Goal: Information Seeking & Learning: Learn about a topic

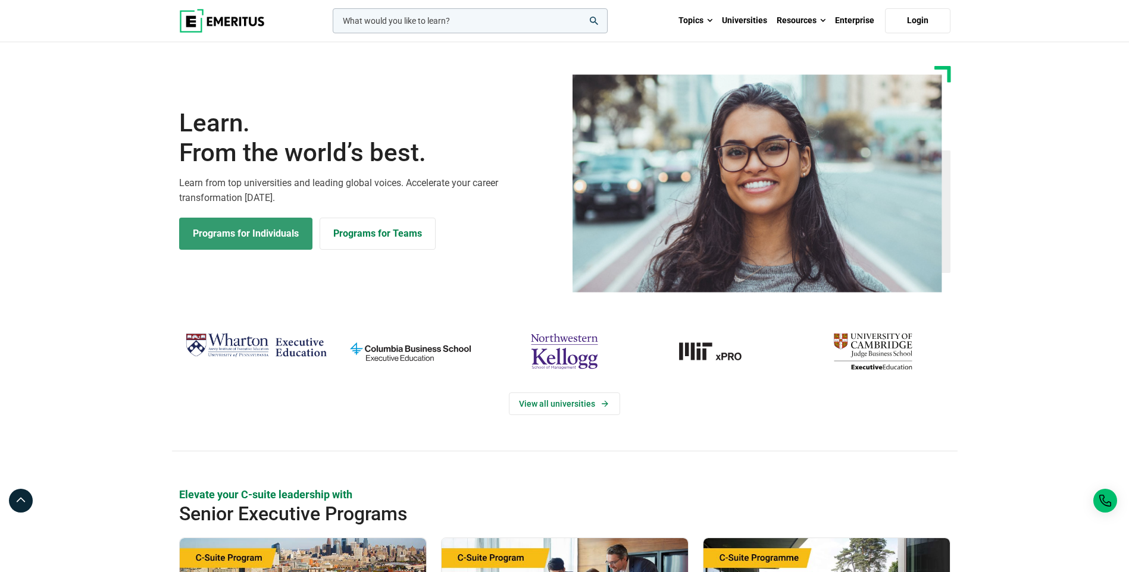
click at [264, 234] on link "Programs for Individuals" at bounding box center [245, 234] width 133 height 32
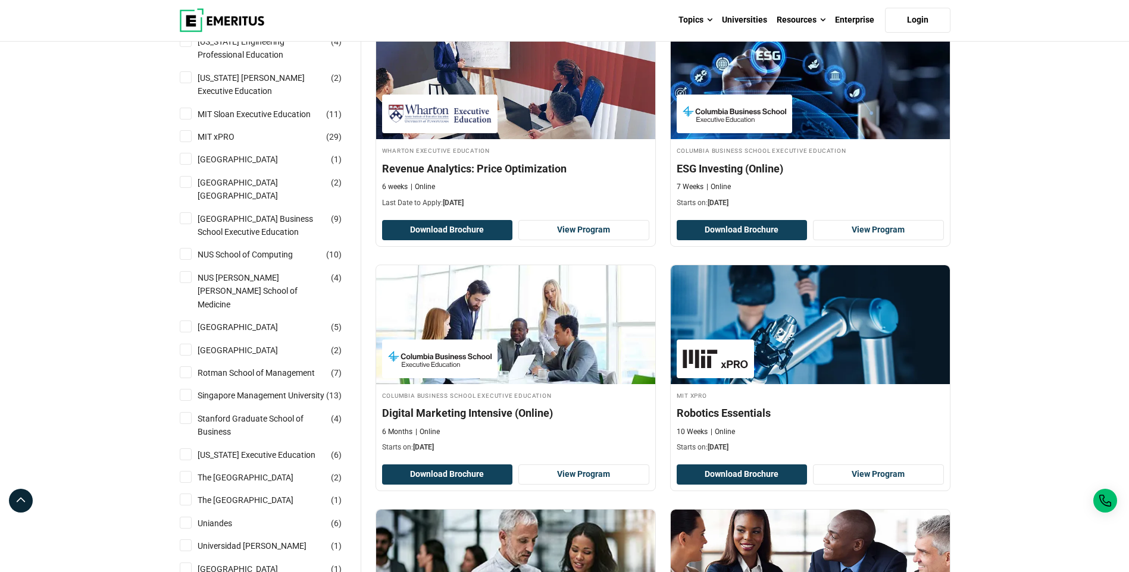
scroll to position [952, 0]
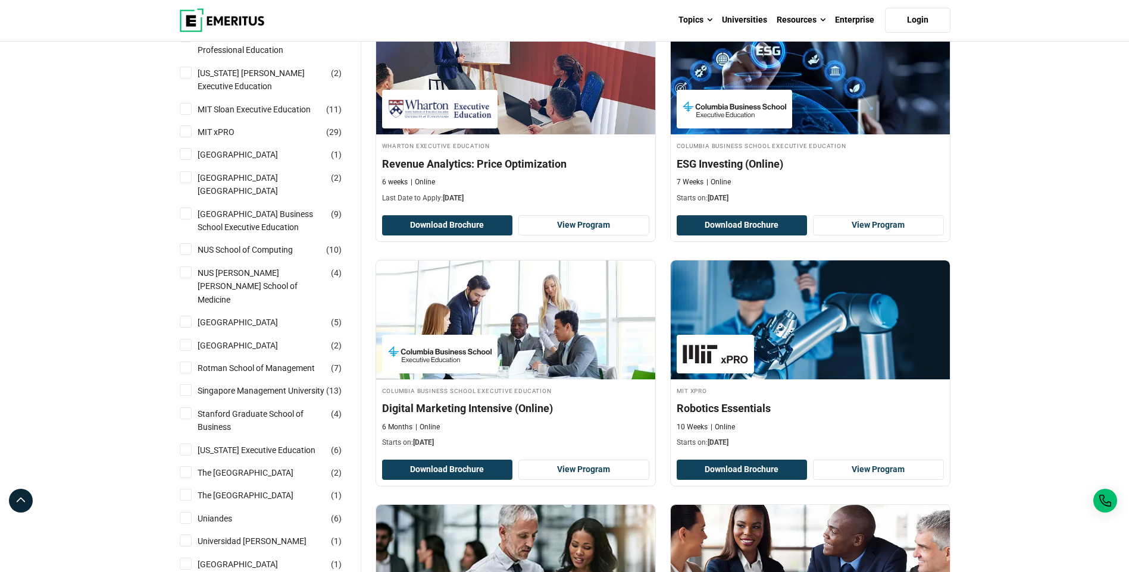
click at [184, 148] on input "[GEOGRAPHIC_DATA] ( 1 )" at bounding box center [186, 154] width 12 height 12
checkbox input "true"
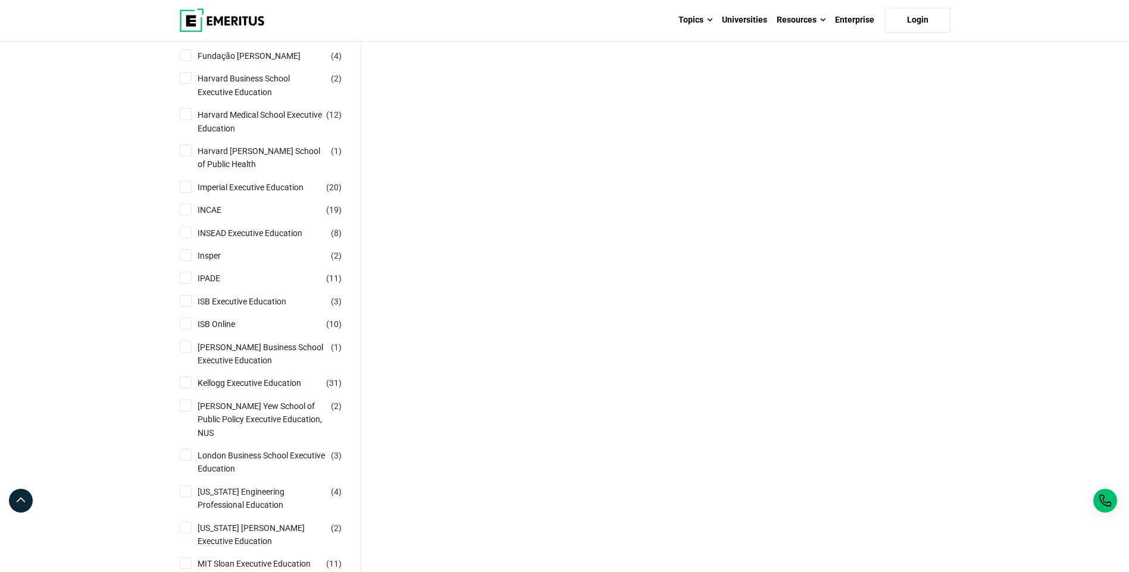
scroll to position [773, 0]
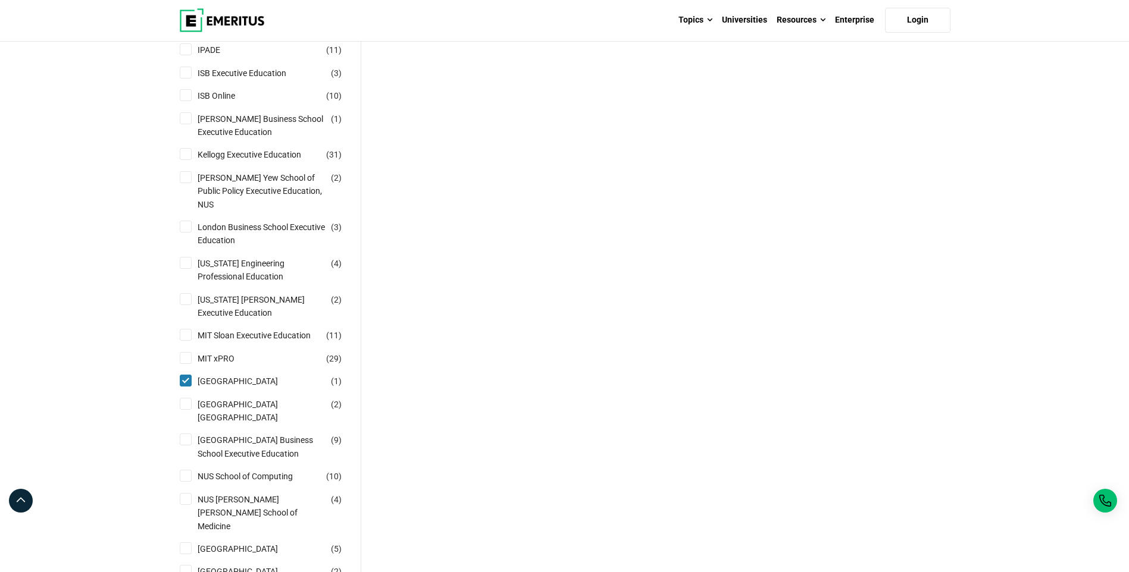
click at [185, 398] on input "Nanyang Technological University Nanyang Business School ( 2 )" at bounding box center [186, 404] width 12 height 12
checkbox input "true"
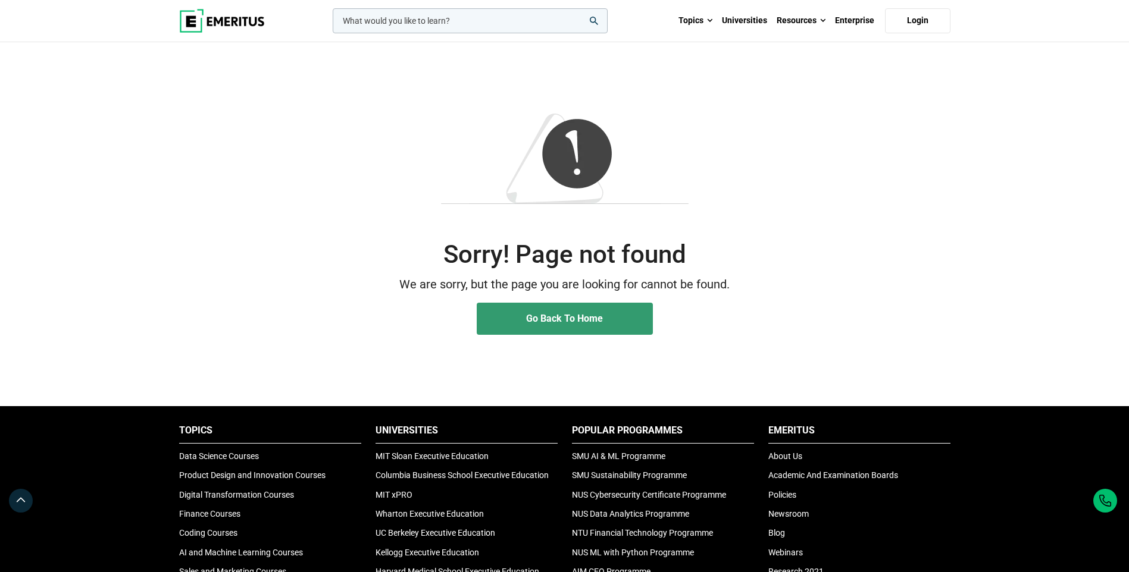
click at [493, 318] on link "Go Back To Home" at bounding box center [565, 319] width 176 height 32
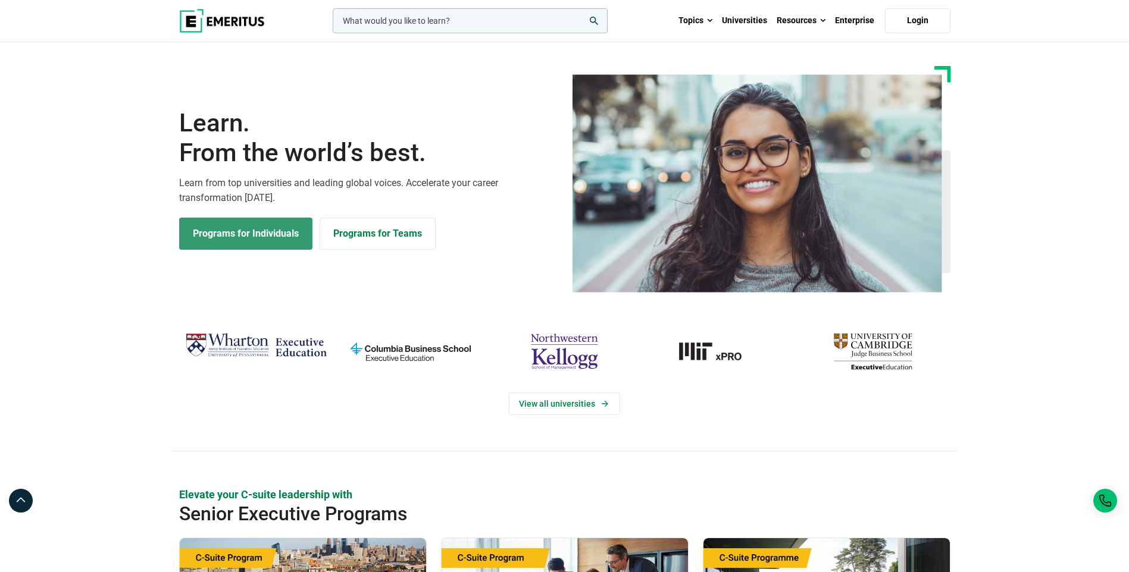
click at [250, 221] on link "Programs for Individuals" at bounding box center [245, 234] width 133 height 32
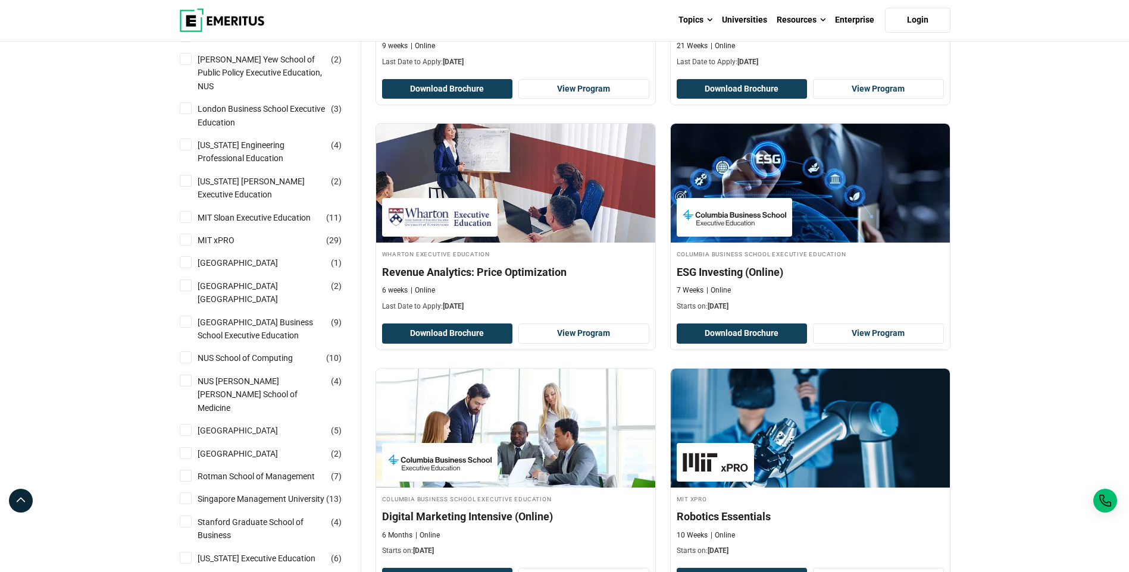
scroll to position [833, 0]
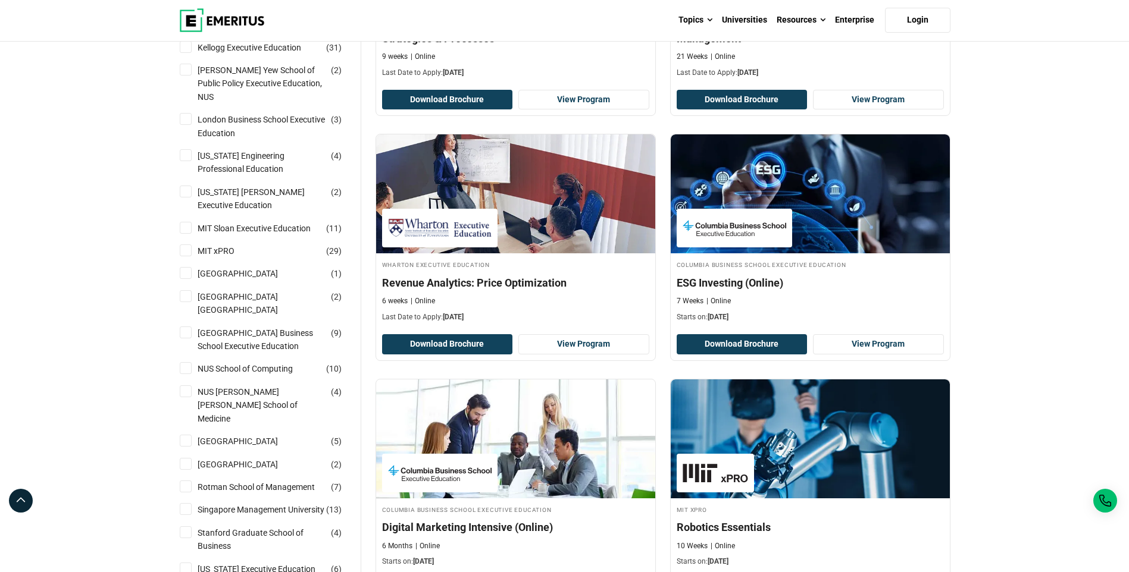
click at [183, 290] on input "[GEOGRAPHIC_DATA] ( 2 )" at bounding box center [186, 296] width 12 height 12
checkbox input "true"
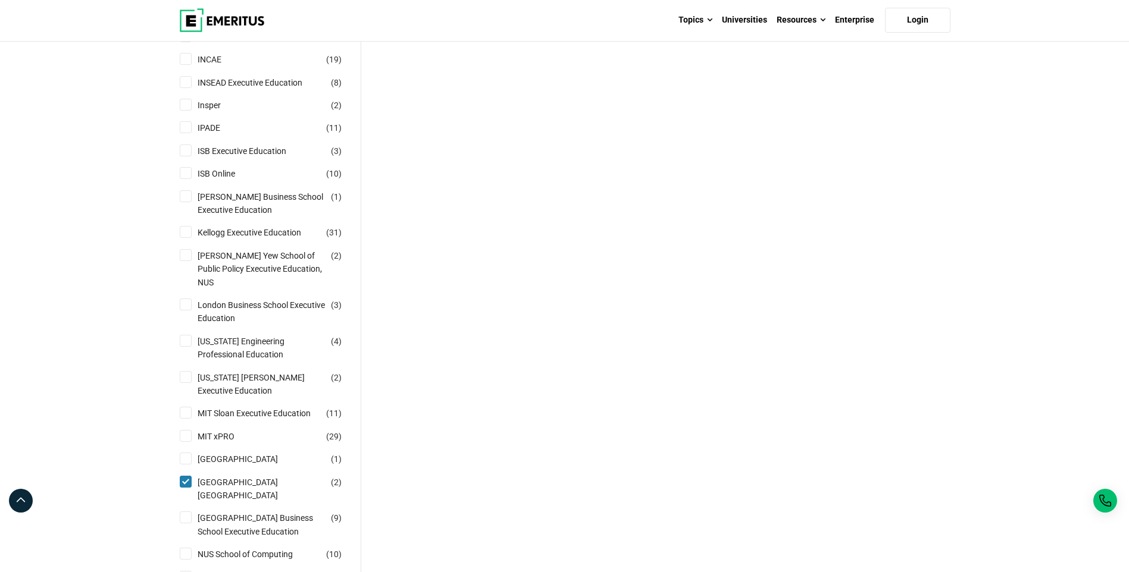
scroll to position [892, 0]
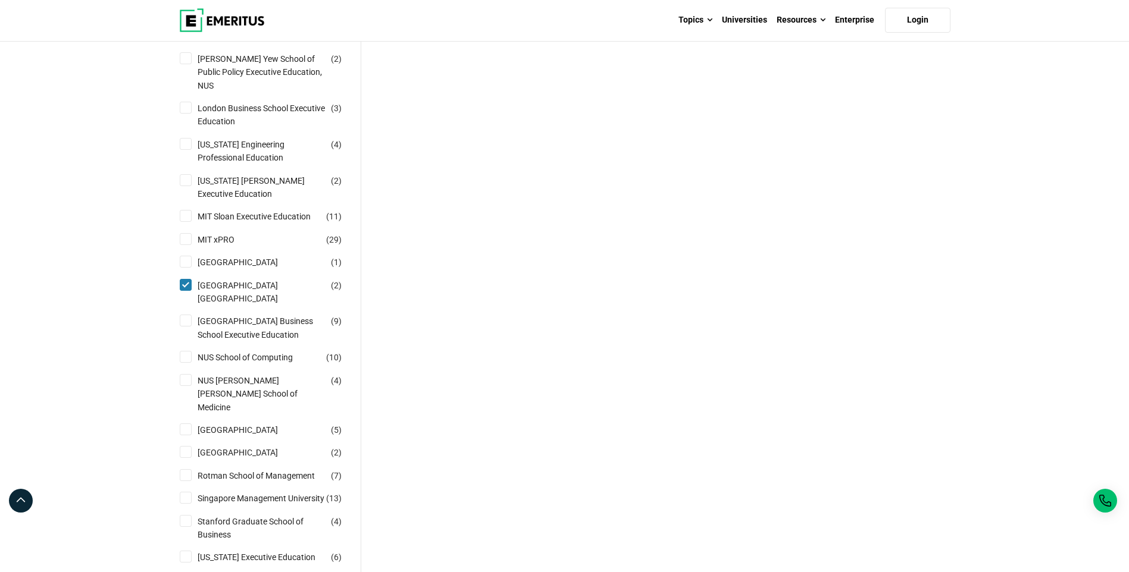
click at [180, 279] on input "[GEOGRAPHIC_DATA] ( 2 )" at bounding box center [186, 285] width 12 height 12
checkbox input "false"
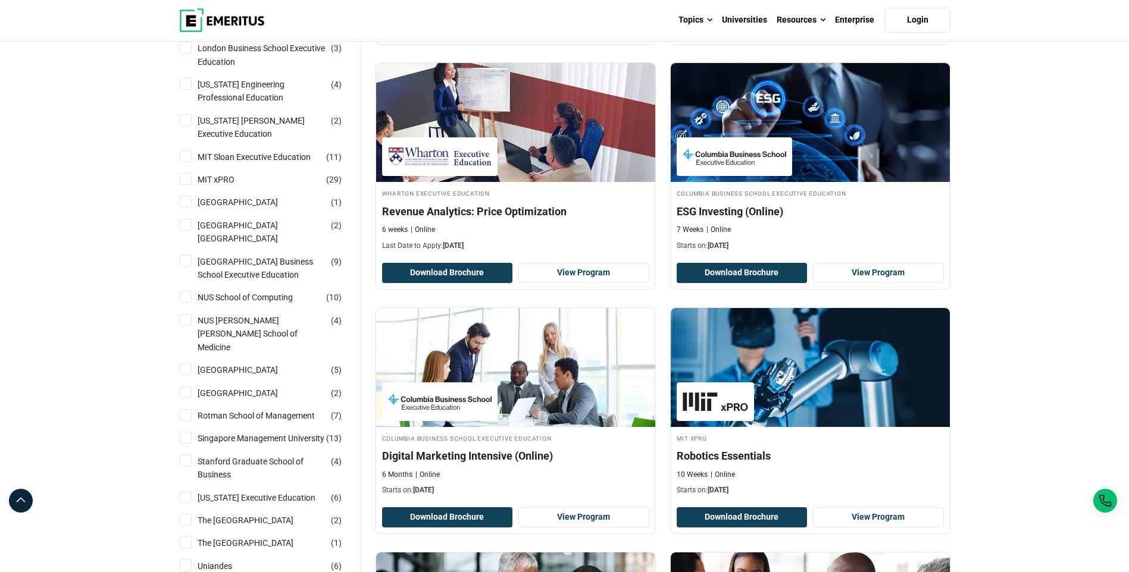
scroll to position [892, 0]
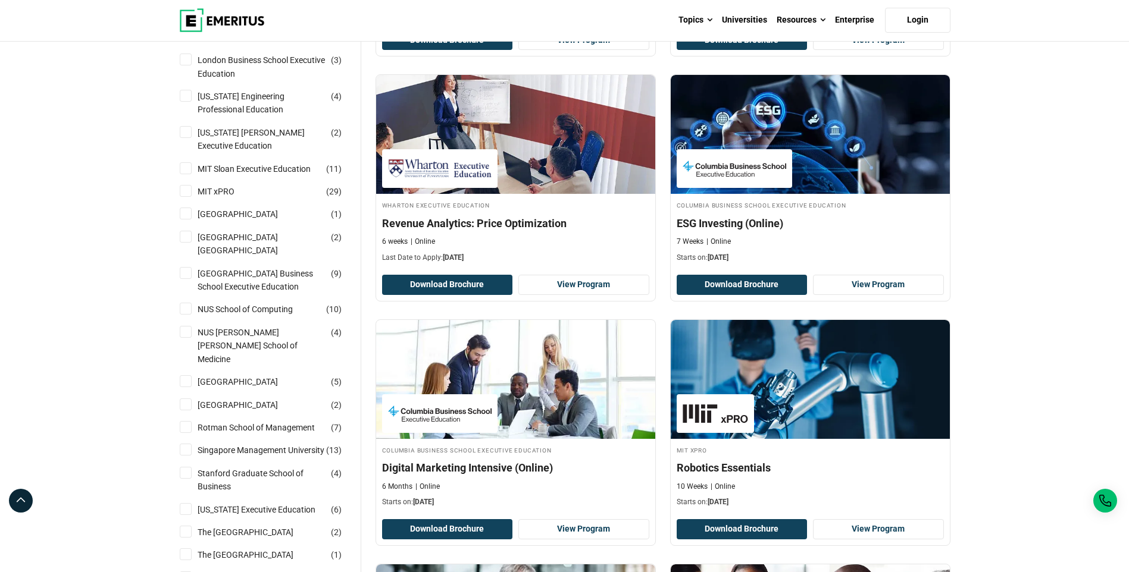
click at [183, 267] on input "National University of Singapore Business School Executive Education ( 9 )" at bounding box center [186, 273] width 12 height 12
checkbox input "true"
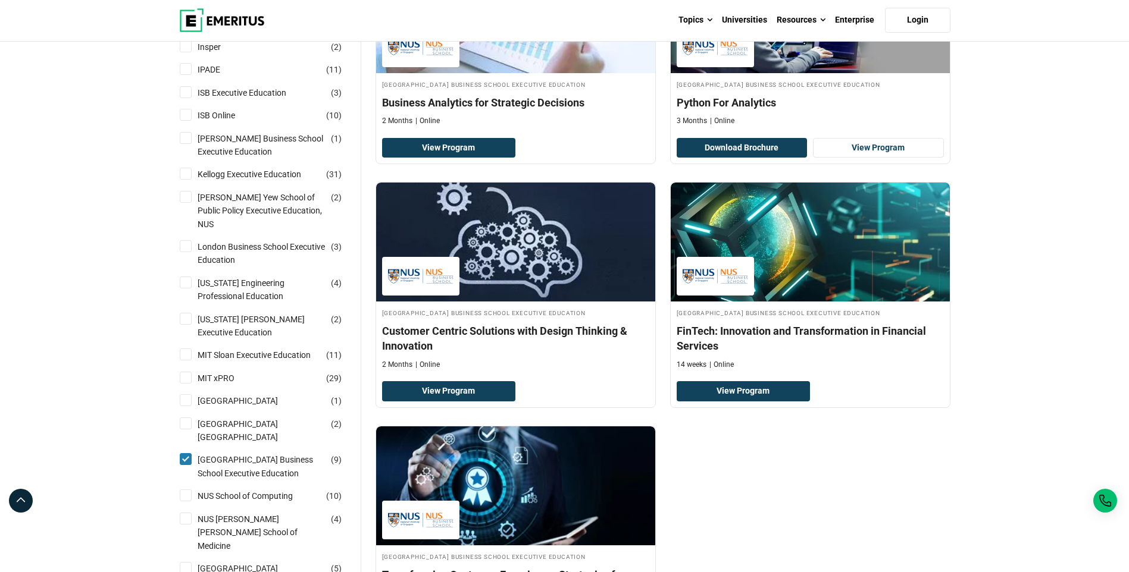
scroll to position [952, 0]
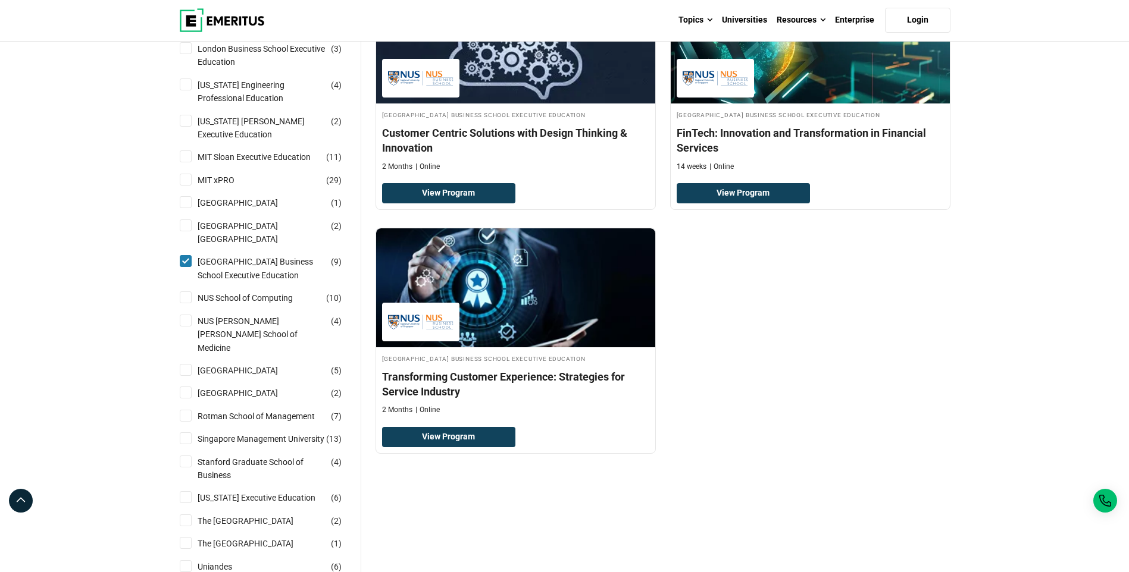
click at [180, 255] on input "National University of Singapore Business School Executive Education ( 9 )" at bounding box center [186, 261] width 12 height 12
checkbox input "false"
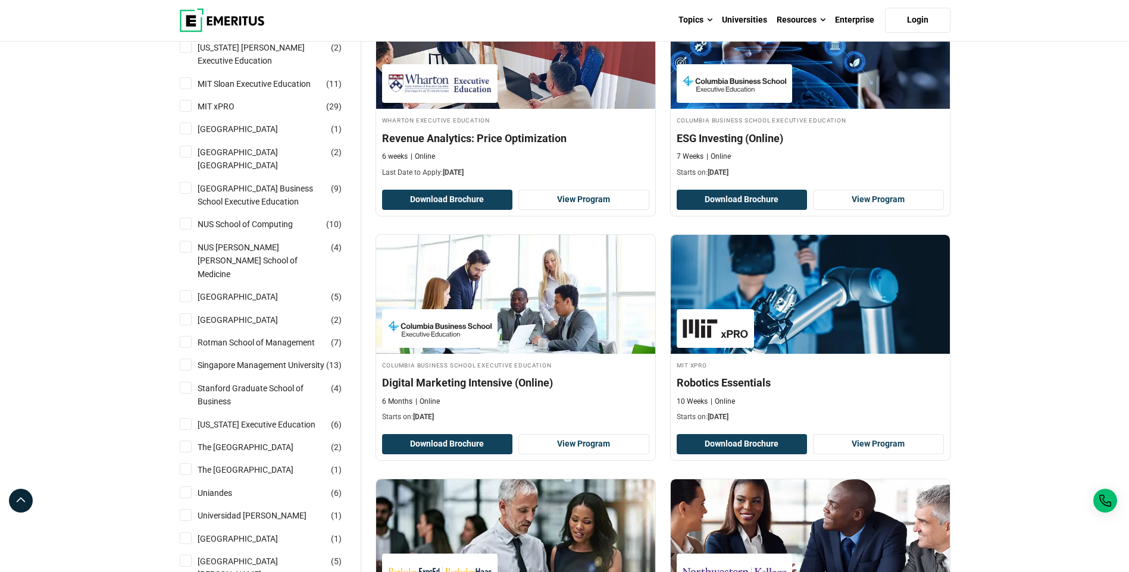
scroll to position [892, 0]
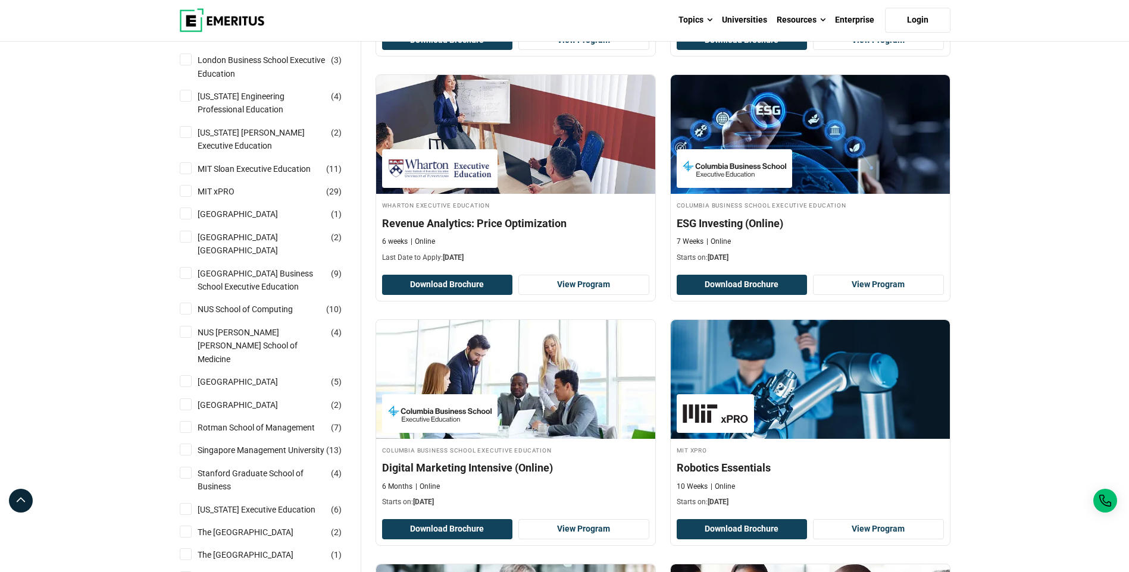
click at [186, 335] on input "NUS [PERSON_NAME] [PERSON_NAME] School of Medicine ( 4 )" at bounding box center [186, 332] width 12 height 12
checkbox input "true"
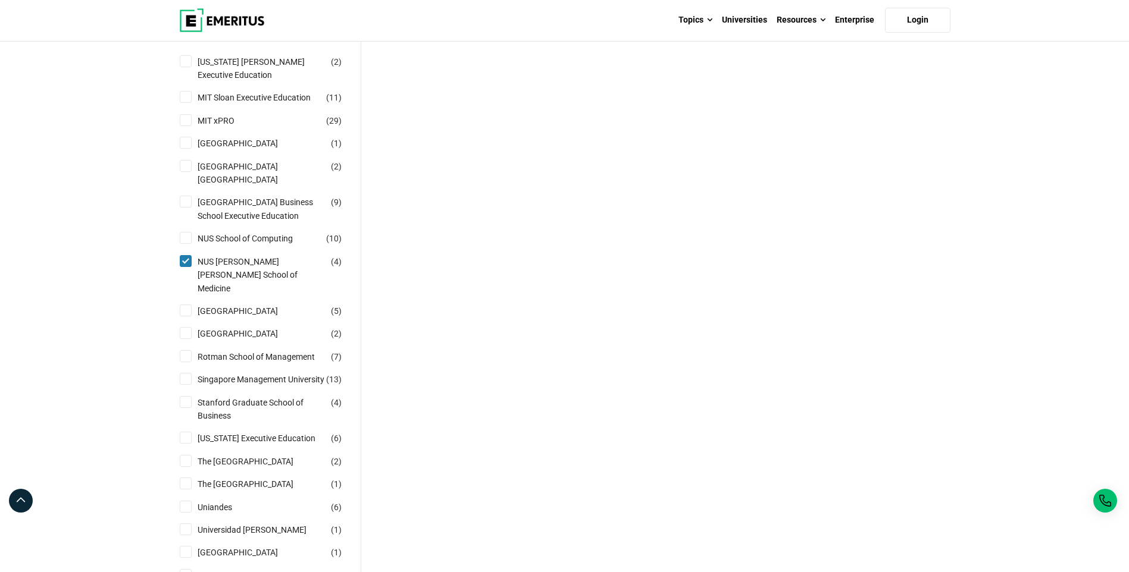
scroll to position [952, 0]
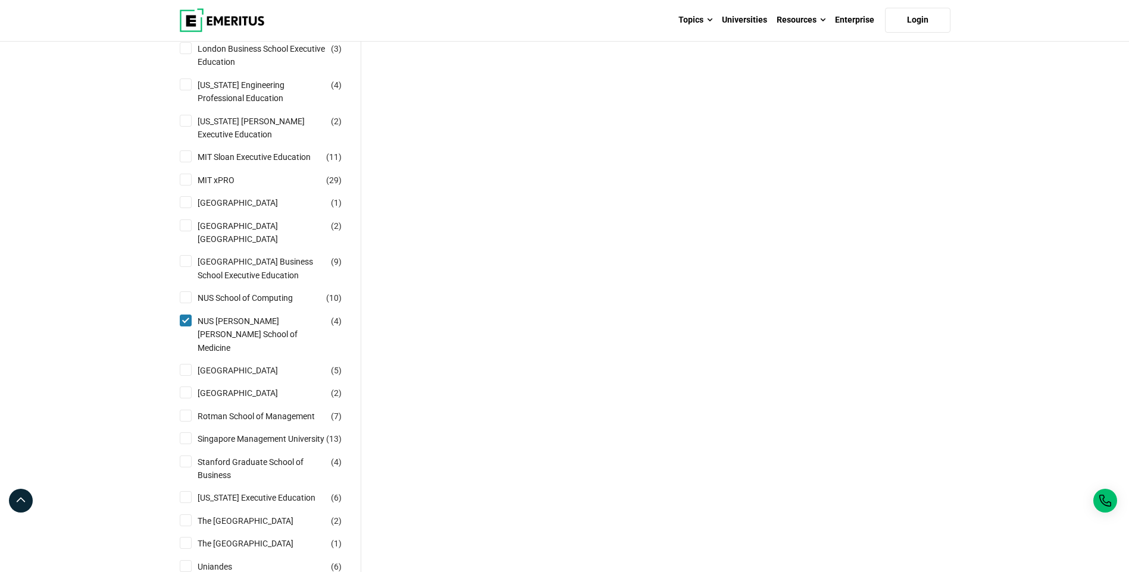
click at [180, 322] on input "NUS Yong Loo Lin School of Medicine ( 4 )" at bounding box center [186, 321] width 12 height 12
checkbox input "false"
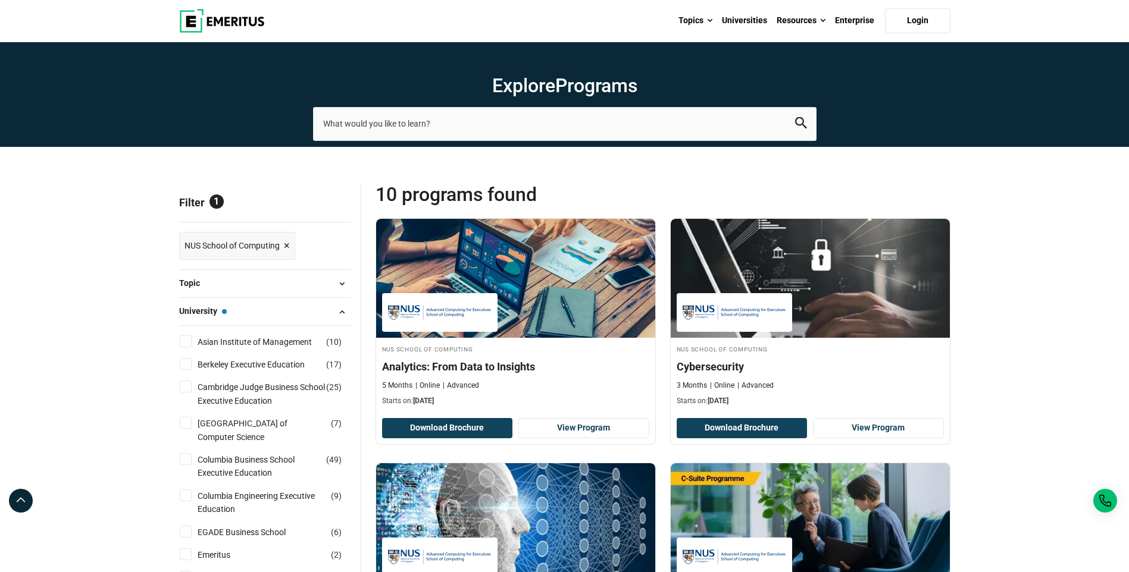
drag, startPoint x: 1045, startPoint y: 322, endPoint x: 1000, endPoint y: 267, distance: 71.4
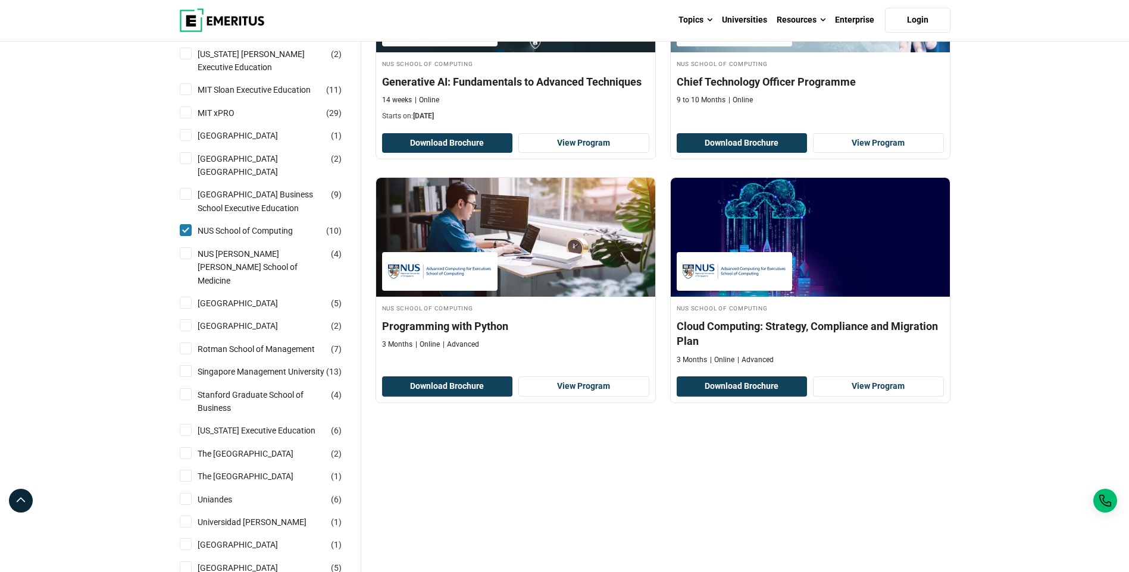
scroll to position [952, 0]
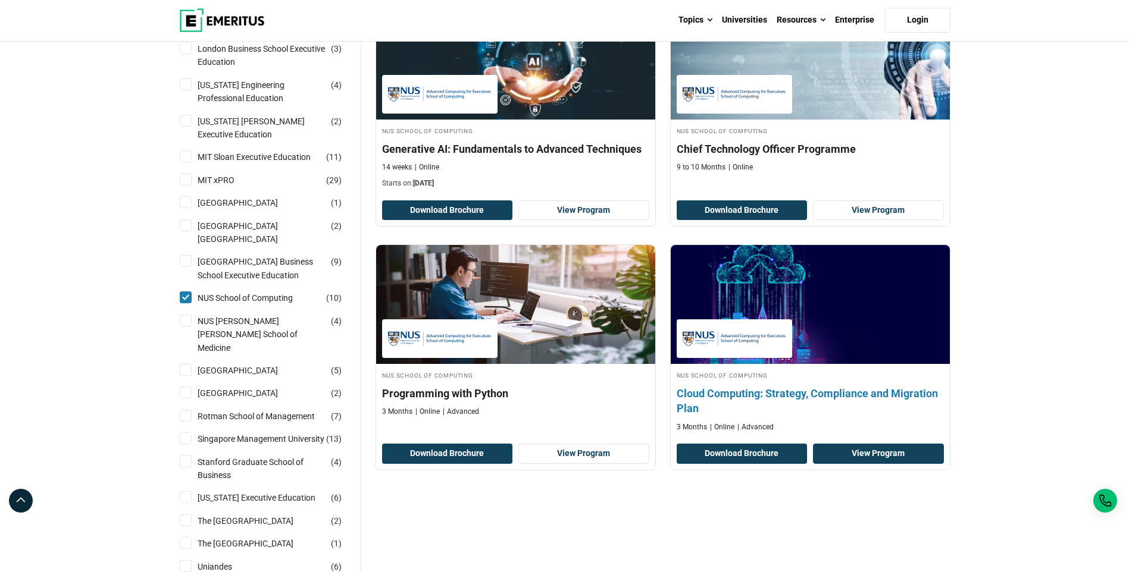
click at [912, 456] on link "View Program" at bounding box center [878, 454] width 131 height 20
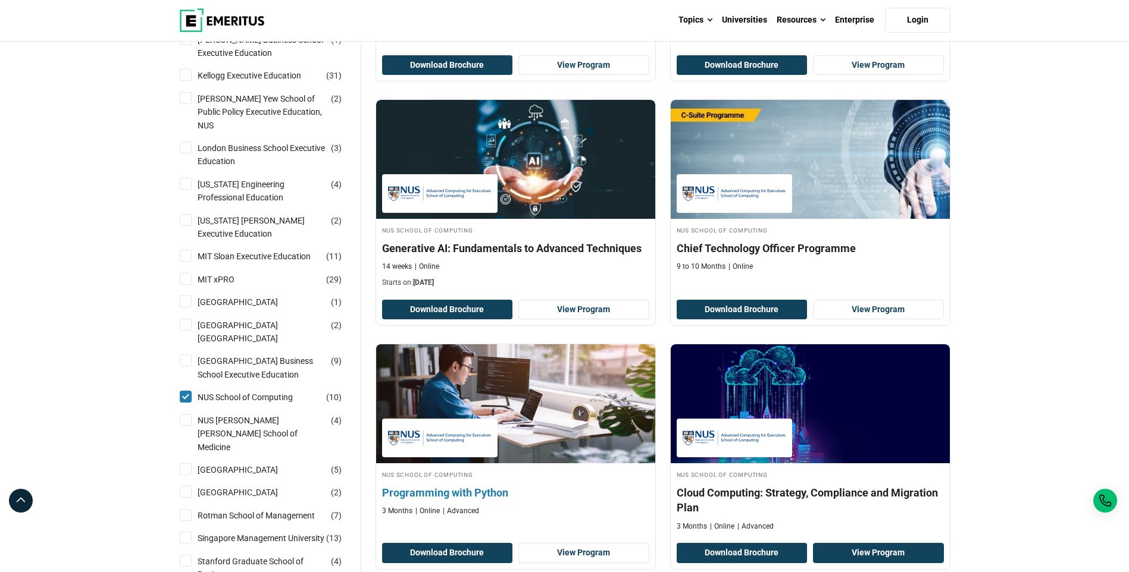
scroll to position [1011, 0]
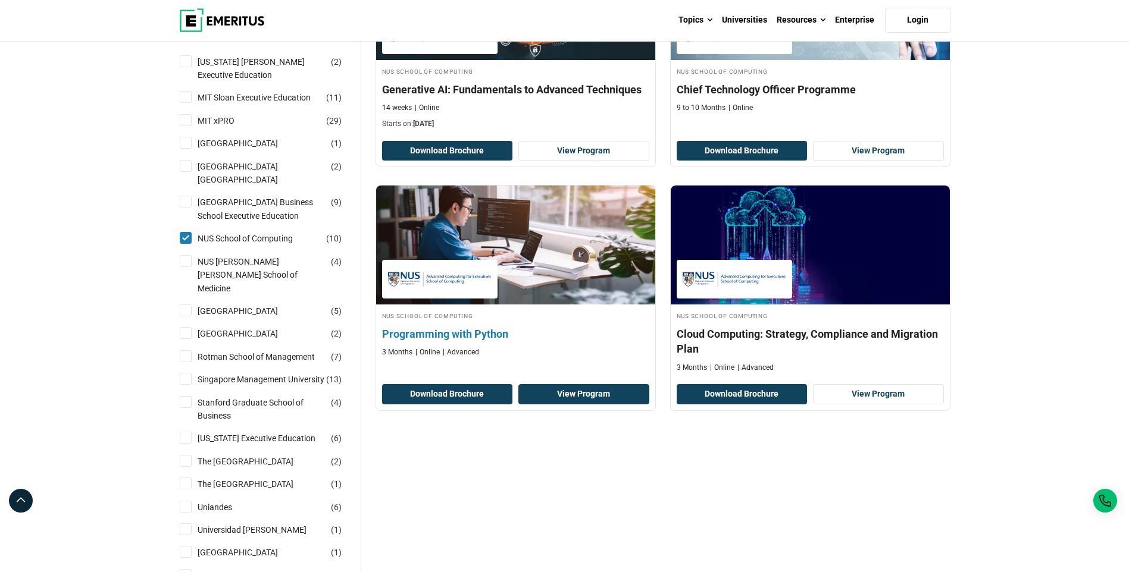
click at [554, 401] on link "View Program" at bounding box center [583, 394] width 131 height 20
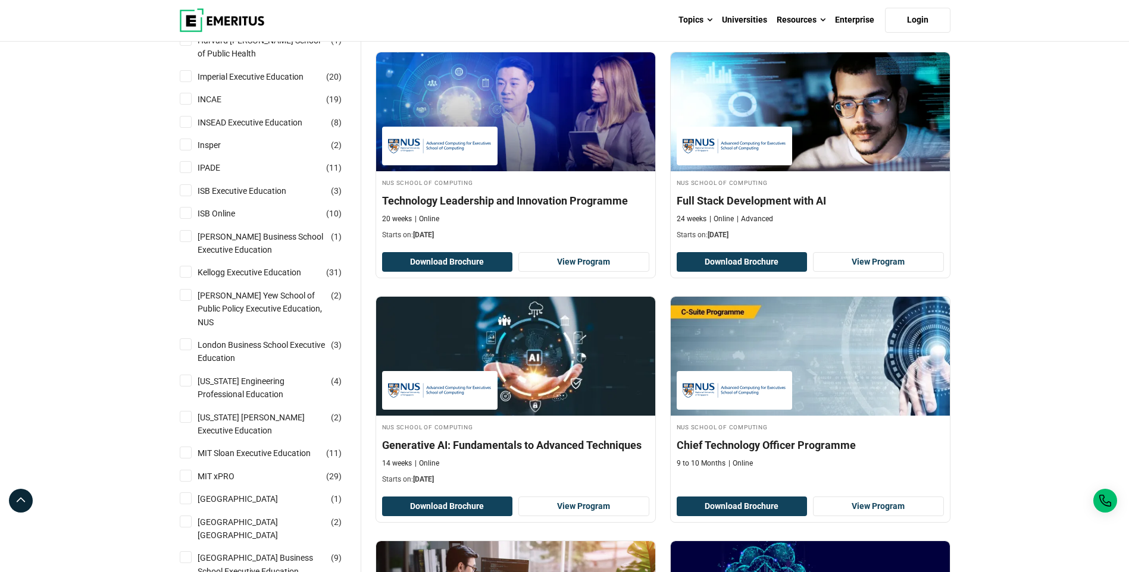
scroll to position [654, 0]
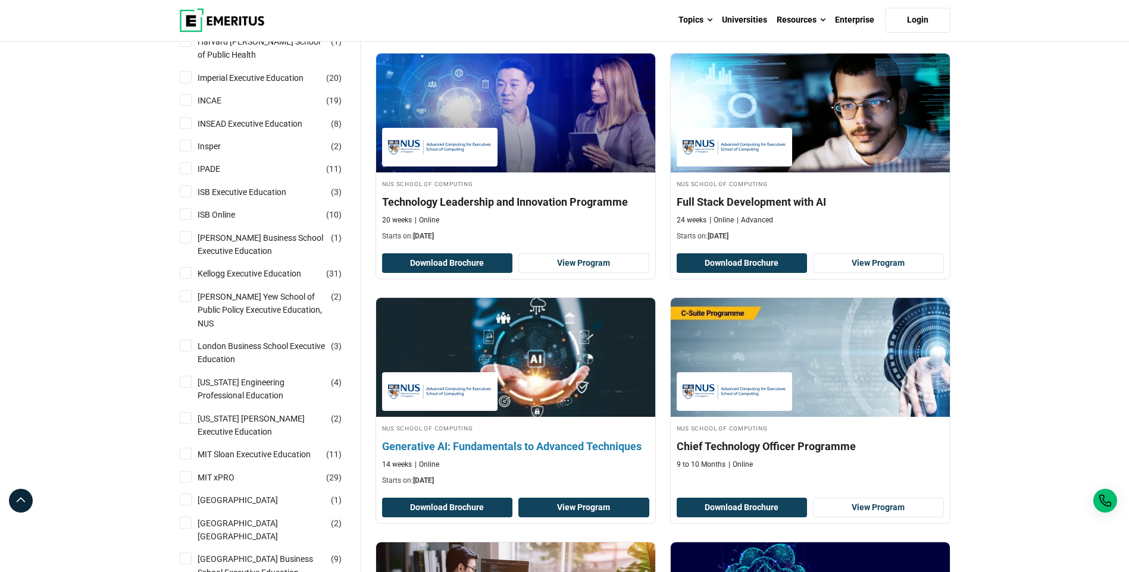
click at [606, 502] on link "View Program" at bounding box center [583, 508] width 131 height 20
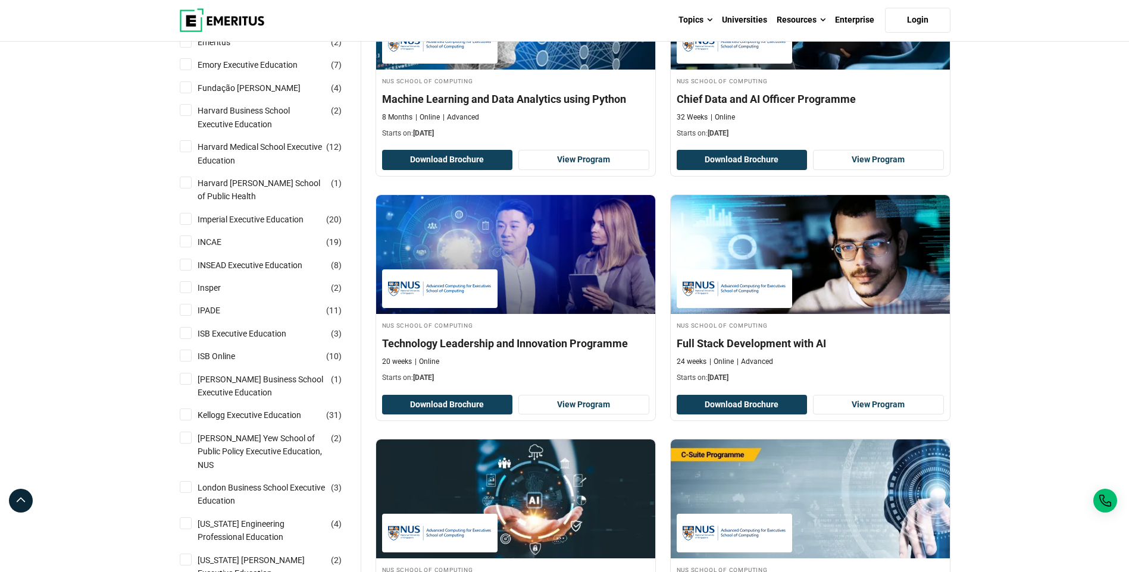
scroll to position [476, 0]
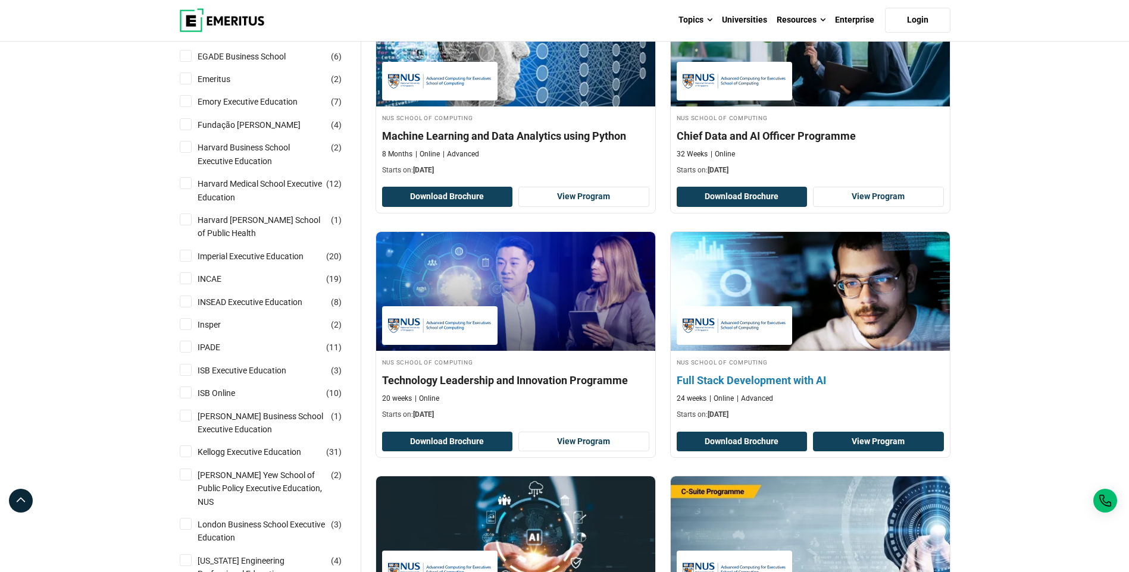
click at [870, 446] on link "View Program" at bounding box center [878, 442] width 131 height 20
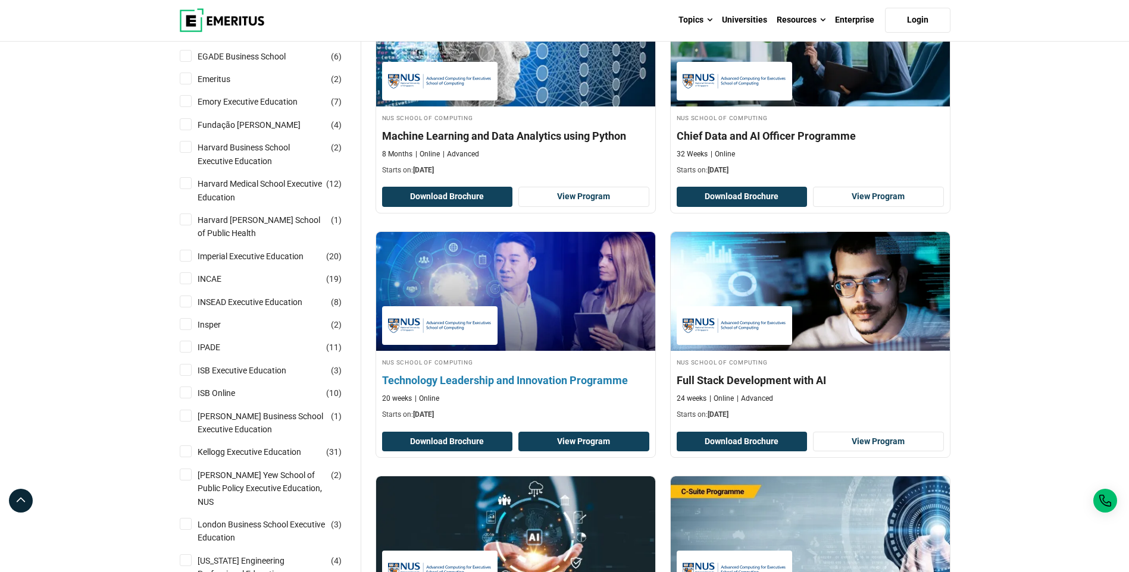
click at [574, 451] on link "View Program" at bounding box center [583, 442] width 131 height 20
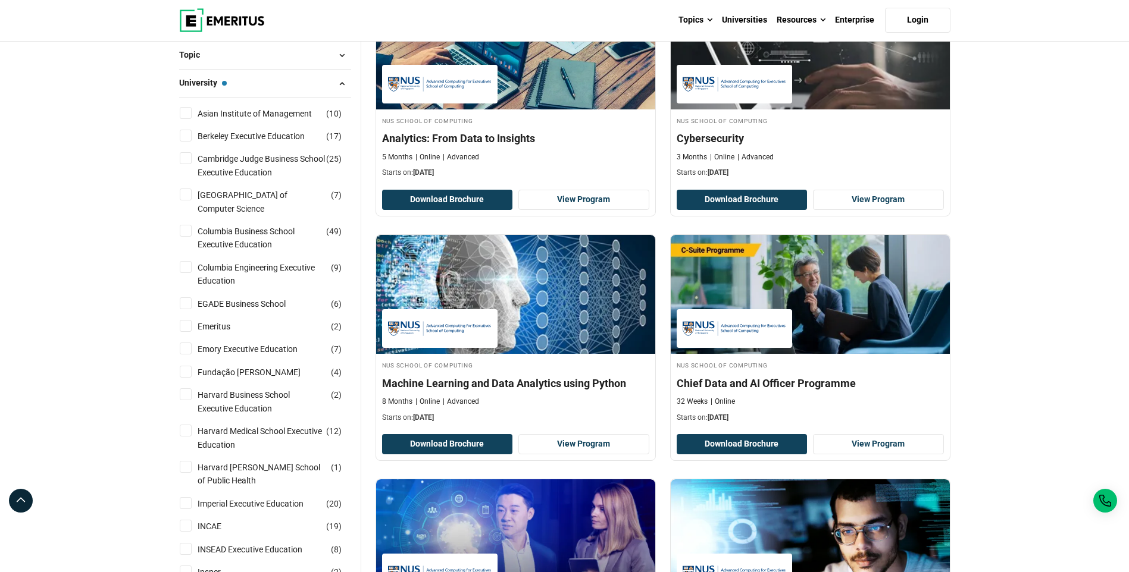
scroll to position [178, 0]
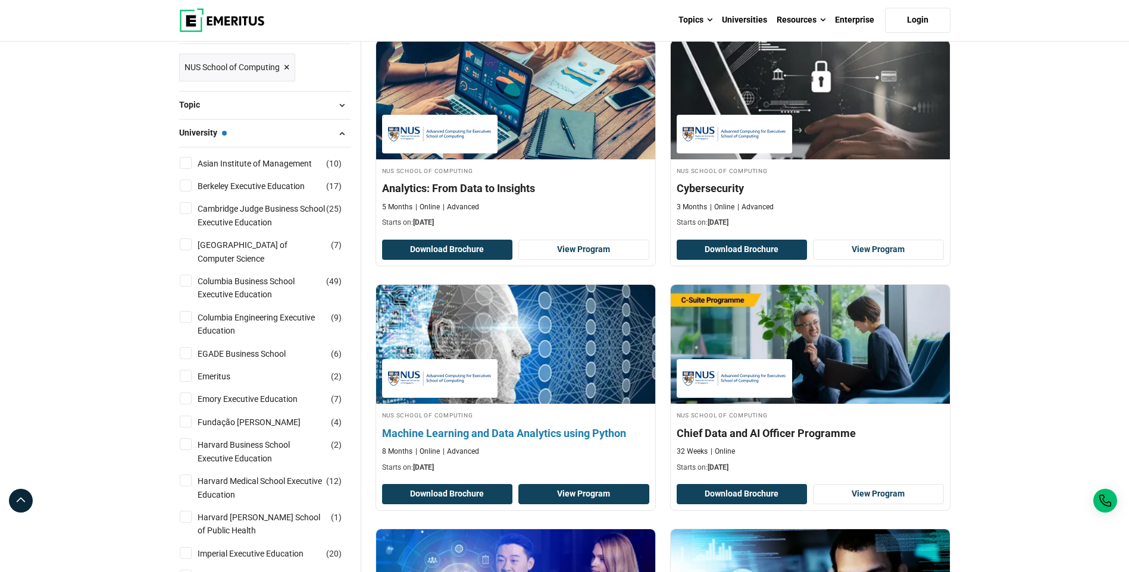
click at [556, 497] on link "View Program" at bounding box center [583, 494] width 131 height 20
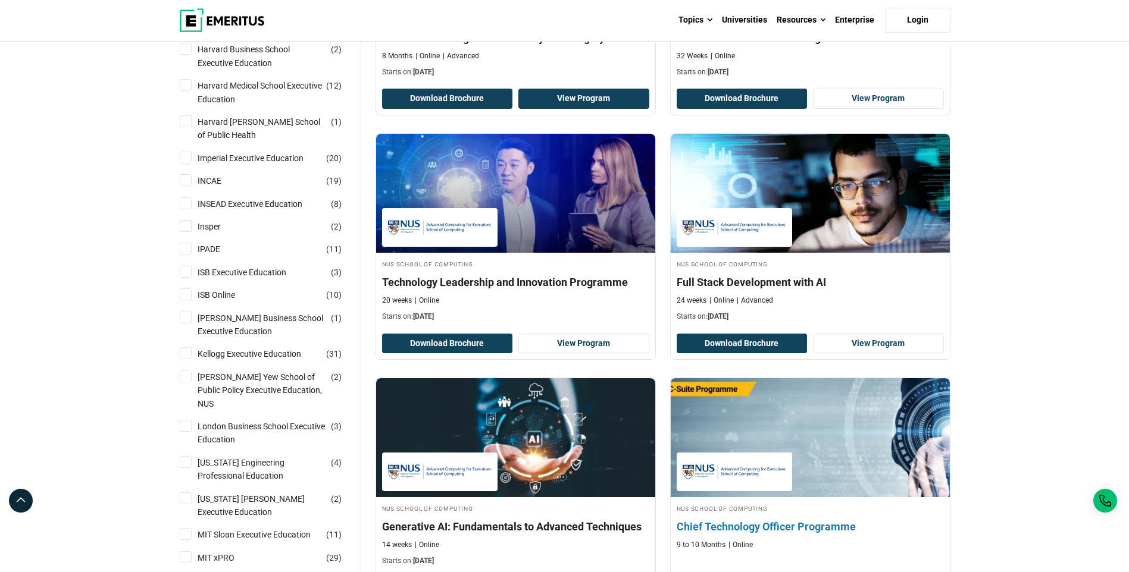
scroll to position [535, 0]
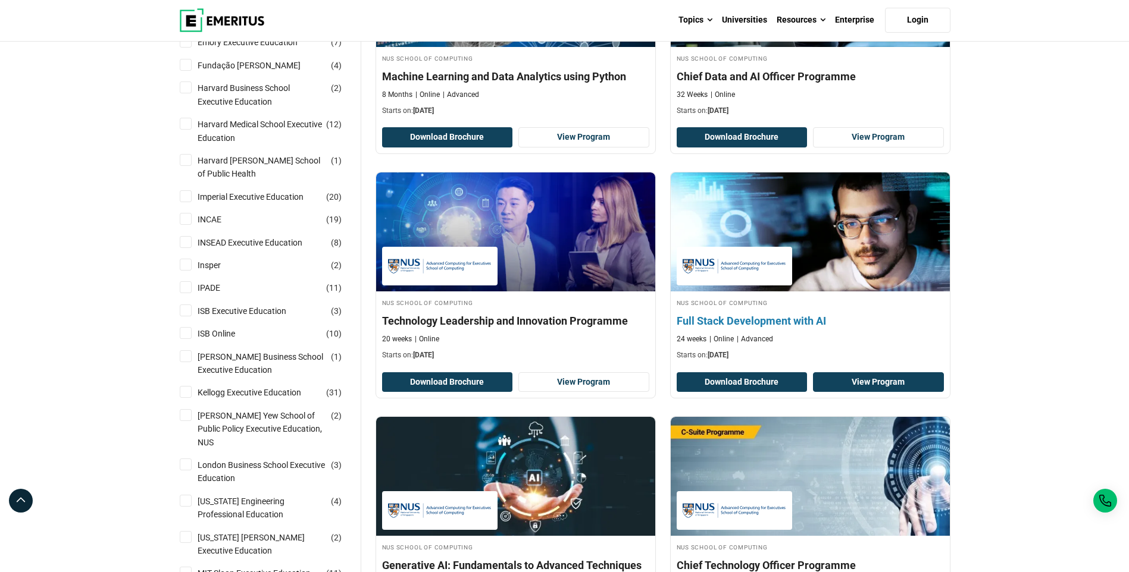
click at [861, 382] on link "View Program" at bounding box center [878, 382] width 131 height 20
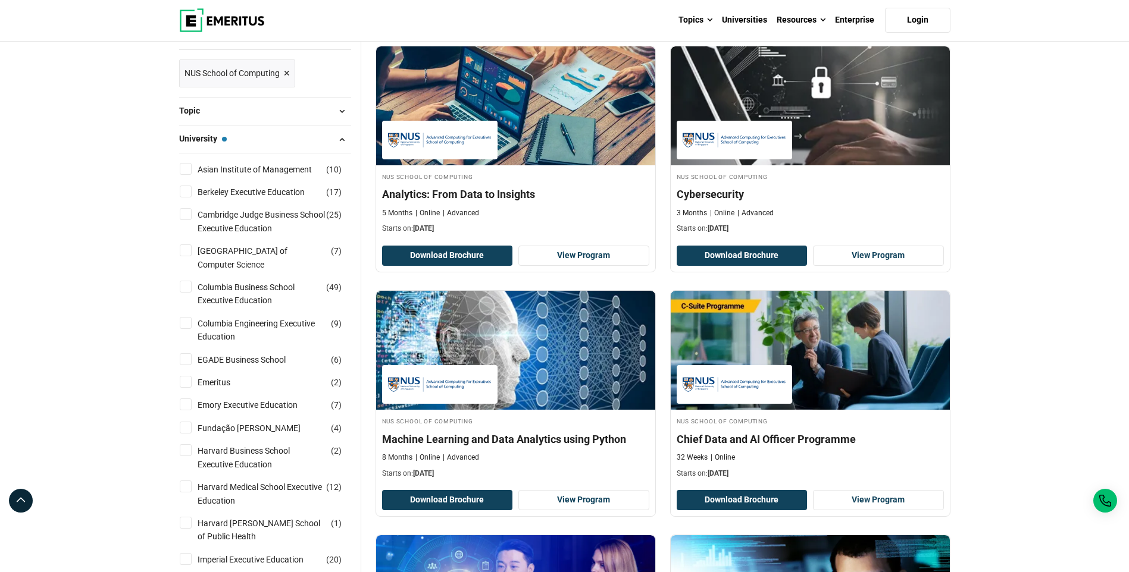
scroll to position [178, 0]
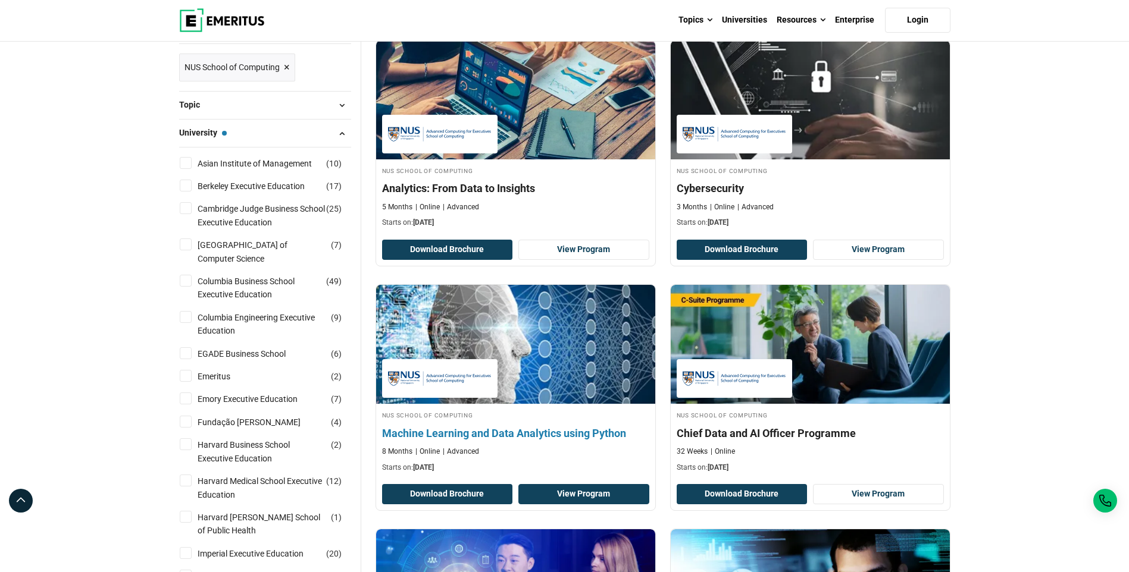
click at [599, 497] on link "View Program" at bounding box center [583, 494] width 131 height 20
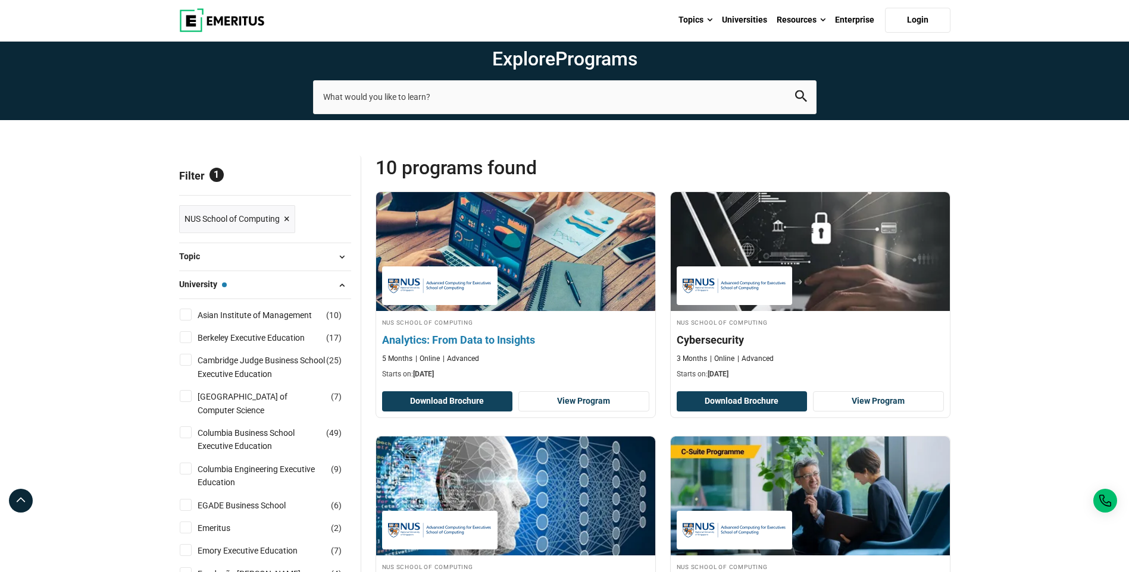
scroll to position [0, 0]
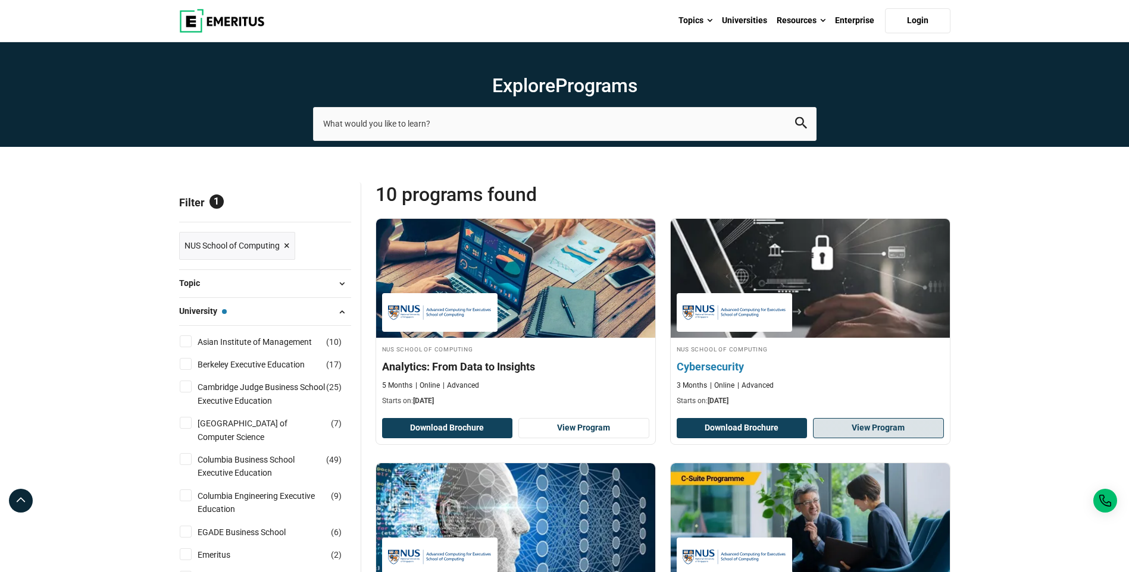
drag, startPoint x: 831, startPoint y: 413, endPoint x: 851, endPoint y: 422, distance: 22.1
click at [831, 413] on div "NUS School of Computing Cybersecurity 3 Months Online Advanced Starts on: [DATE…" at bounding box center [810, 331] width 280 height 227
click at [852, 422] on link "View Program" at bounding box center [878, 428] width 131 height 20
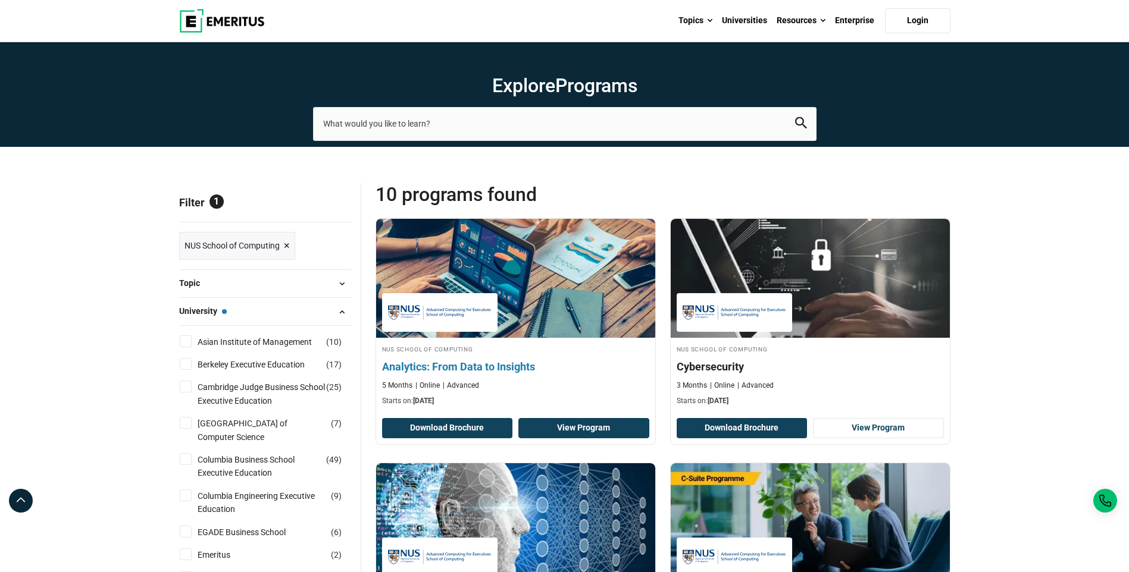
click at [543, 427] on link "View Program" at bounding box center [583, 428] width 131 height 20
